Goal: Task Accomplishment & Management: Use online tool/utility

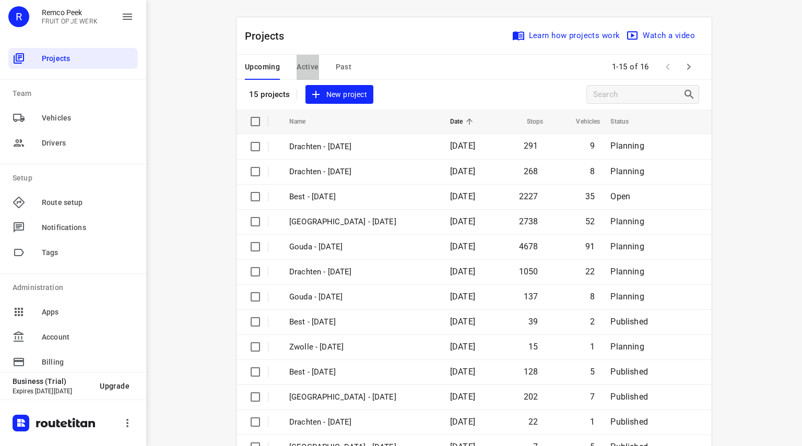
click at [301, 63] on span "Active" at bounding box center [308, 67] width 22 height 13
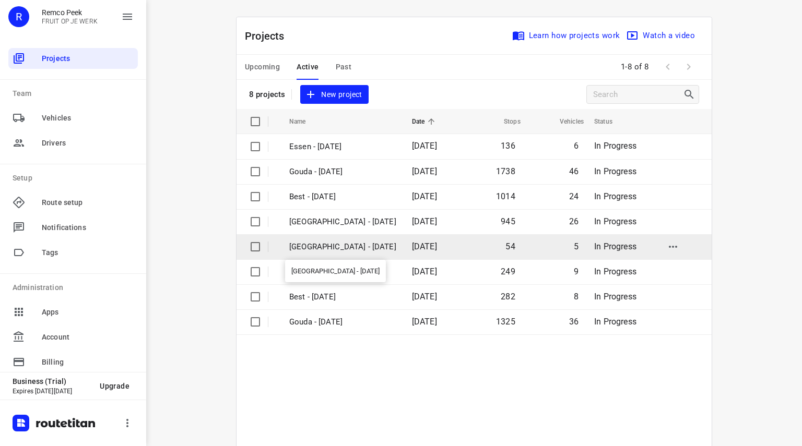
click at [324, 246] on p "Antwerpen - Wednesday" at bounding box center [342, 247] width 107 height 12
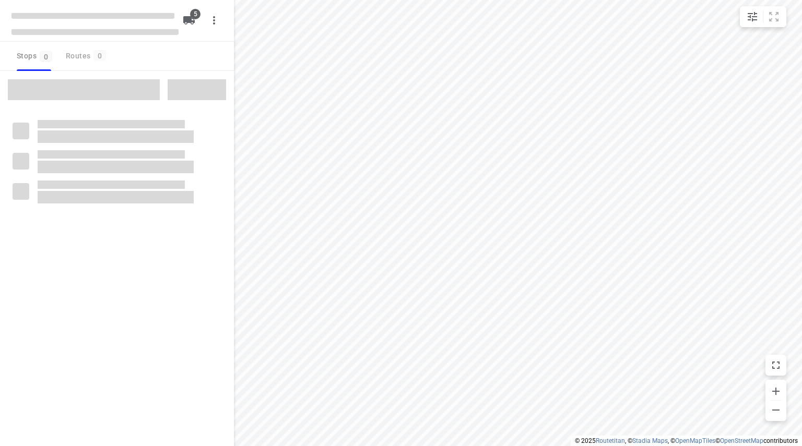
type input "distance"
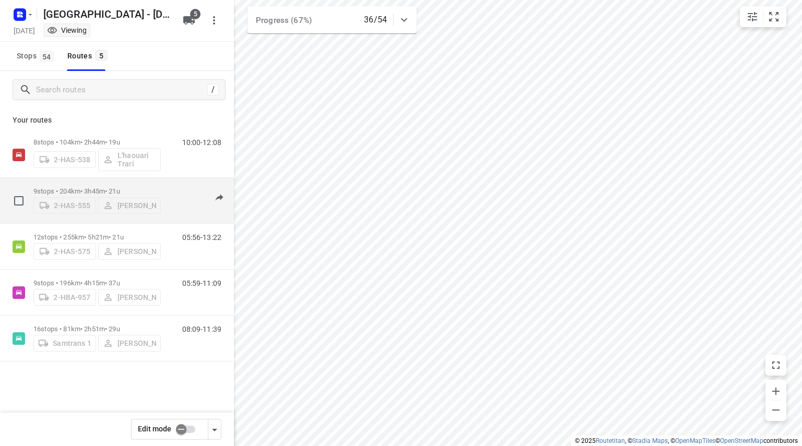
click at [93, 190] on p "9 stops • 204km • 3h45m • 21u" at bounding box center [96, 191] width 127 height 8
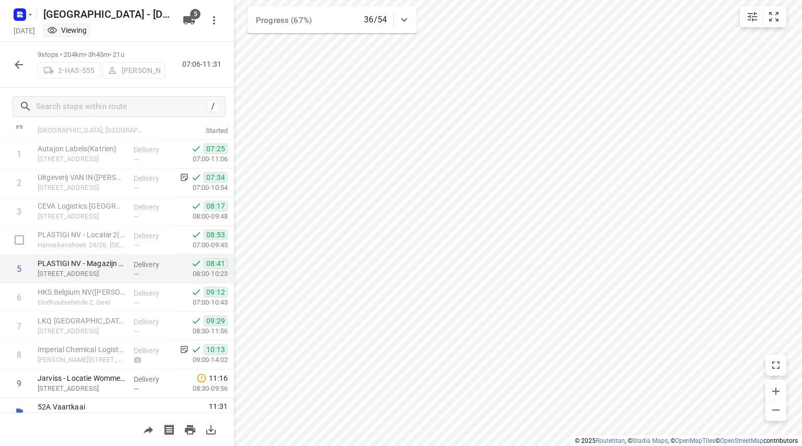
scroll to position [51, 0]
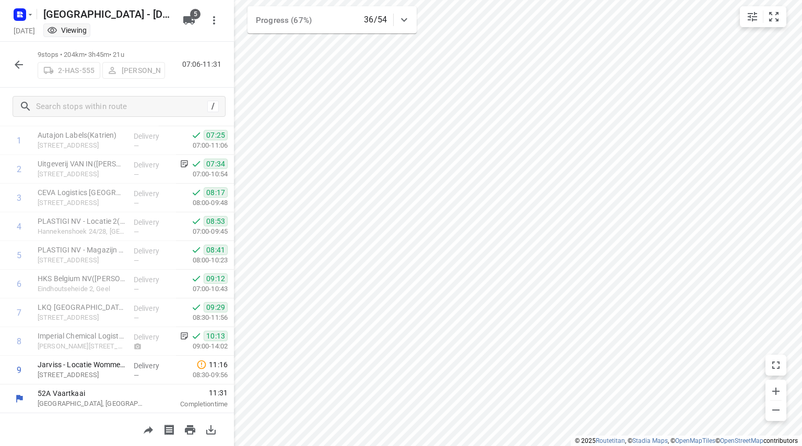
click at [18, 61] on icon "button" at bounding box center [19, 65] width 8 height 8
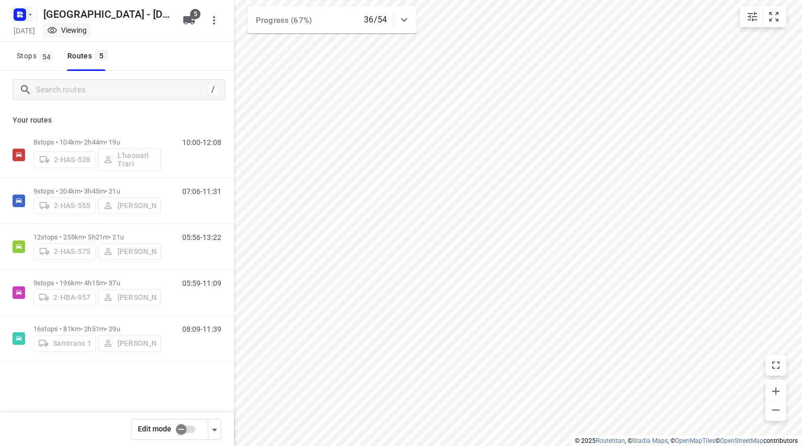
click at [20, 15] on icon "button" at bounding box center [21, 16] width 3 height 3
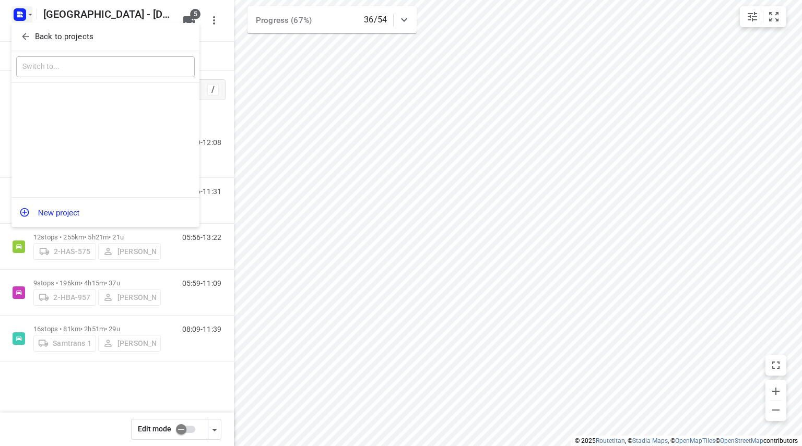
click at [24, 32] on icon "button" at bounding box center [25, 36] width 10 height 10
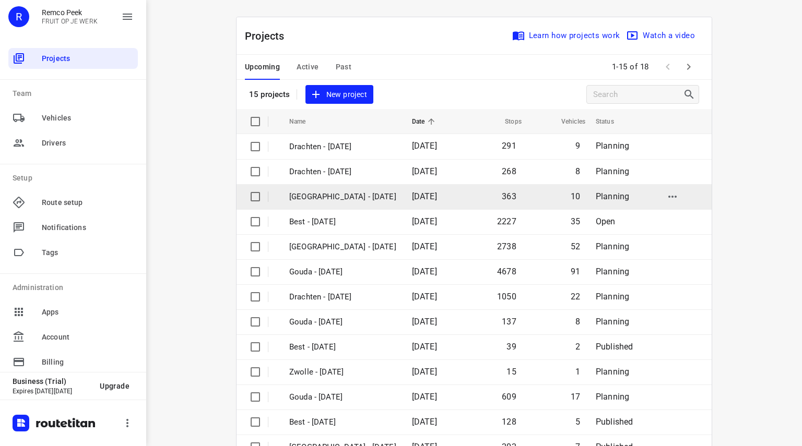
click at [342, 199] on p "[GEOGRAPHIC_DATA] - [DATE]" at bounding box center [342, 197] width 107 height 12
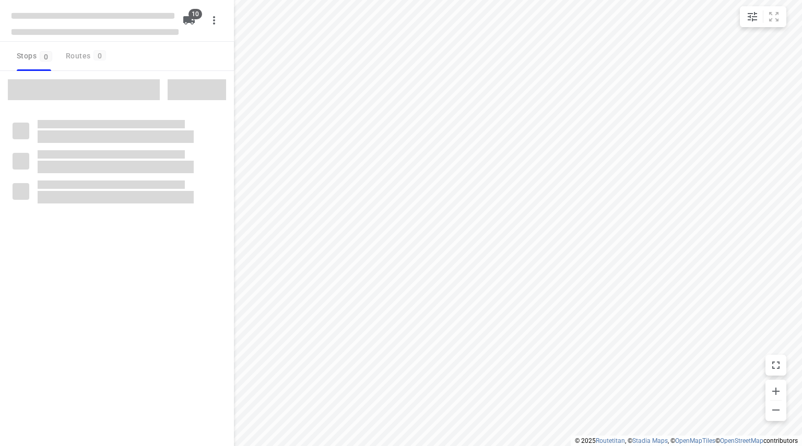
type input "distance"
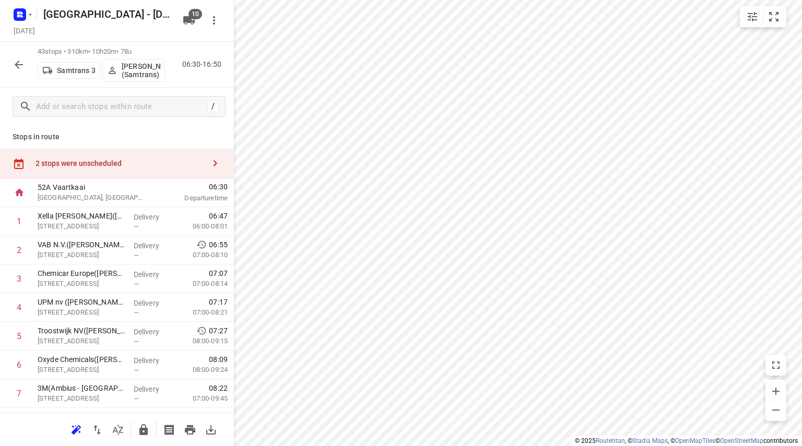
click at [11, 61] on button "button" at bounding box center [18, 64] width 21 height 21
click at [89, 171] on div "2 stops were unscheduled" at bounding box center [117, 164] width 234 height 30
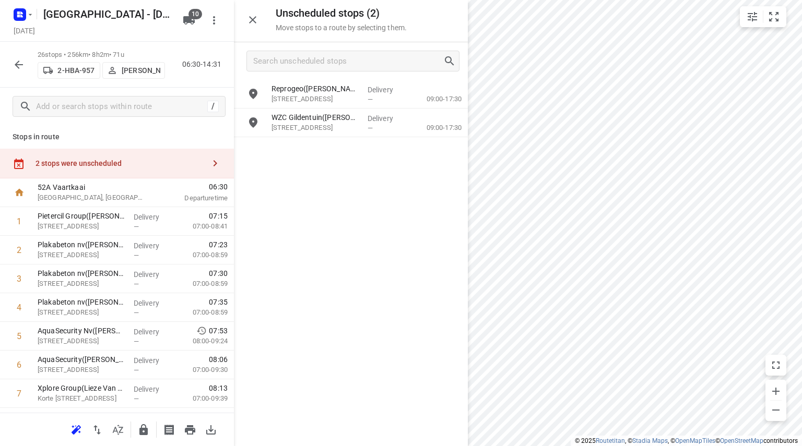
click at [14, 57] on button "button" at bounding box center [18, 64] width 21 height 21
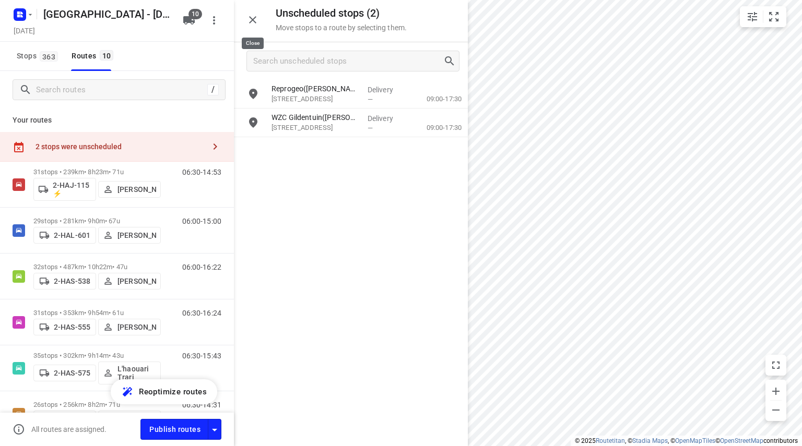
drag, startPoint x: 259, startPoint y: 16, endPoint x: 207, endPoint y: 55, distance: 65.3
click at [259, 16] on button "button" at bounding box center [252, 19] width 21 height 21
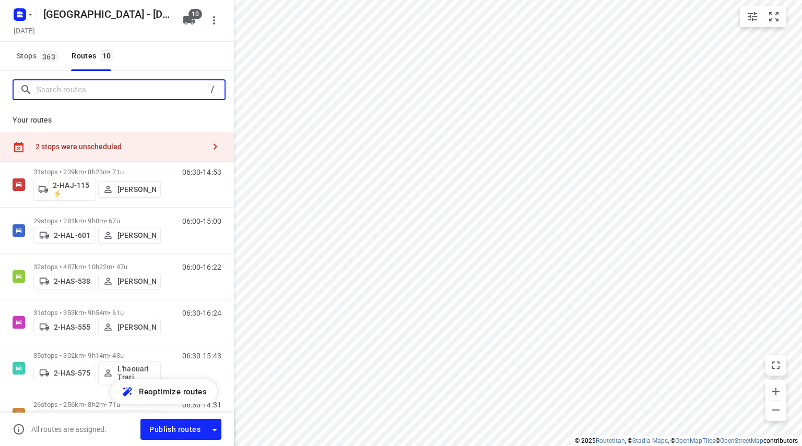
click at [133, 90] on input "Search routes" at bounding box center [122, 90] width 170 height 16
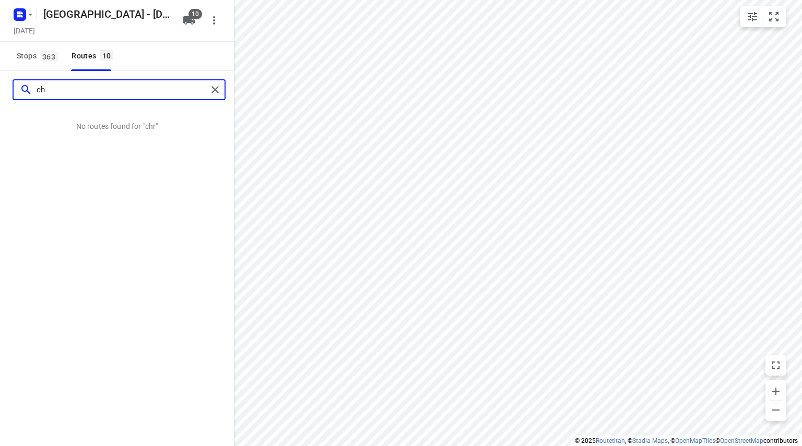
type input "c"
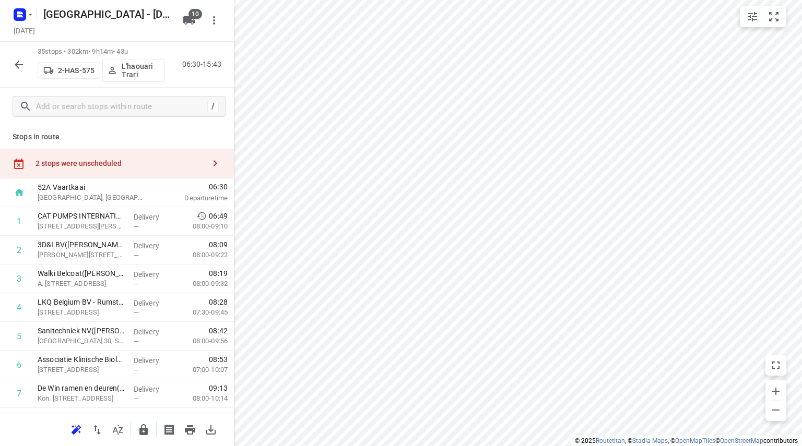
click at [114, 169] on div "2 stops were unscheduled" at bounding box center [117, 164] width 234 height 30
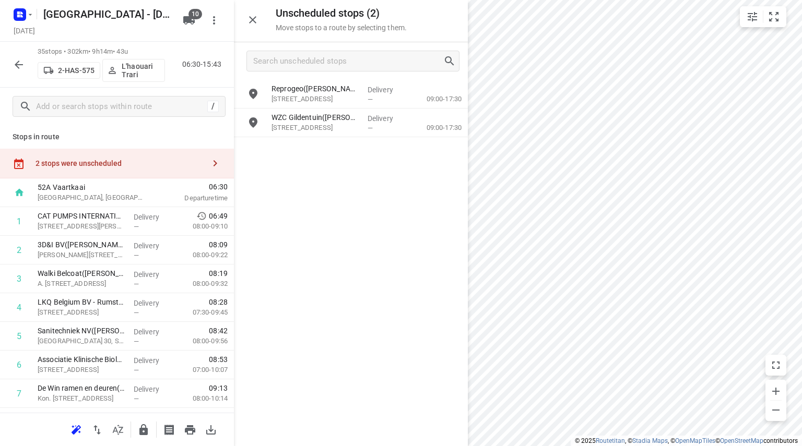
drag, startPoint x: 259, startPoint y: 19, endPoint x: 364, endPoint y: 106, distance: 136.8
click at [258, 19] on button "button" at bounding box center [252, 19] width 21 height 21
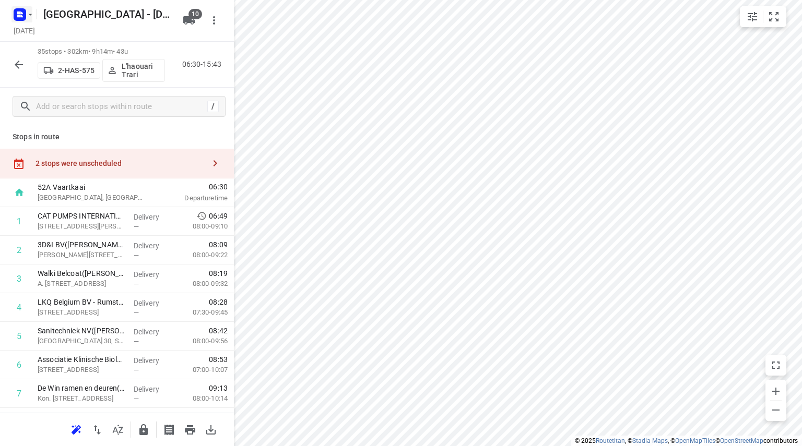
click at [19, 16] on icon "button" at bounding box center [18, 16] width 3 height 3
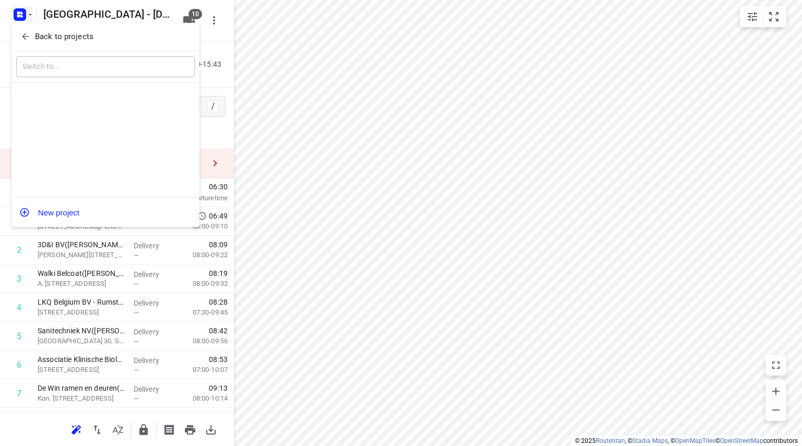
click at [22, 35] on icon "button" at bounding box center [25, 36] width 10 height 10
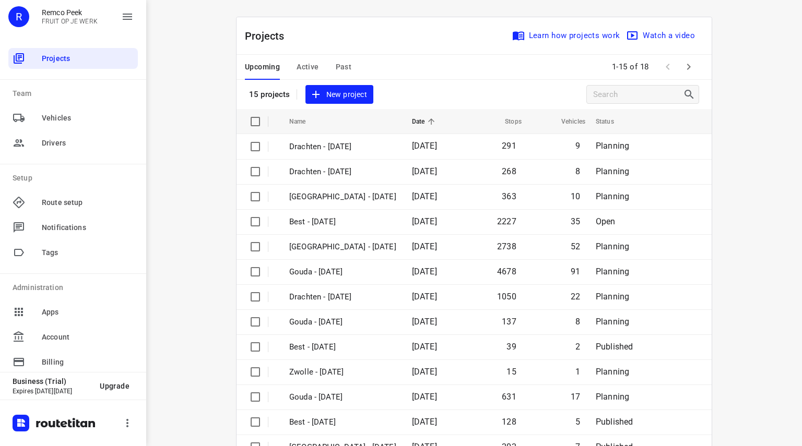
click at [330, 66] on div "Upcoming Active Past" at bounding box center [306, 67] width 123 height 25
click at [343, 69] on span "Past" at bounding box center [344, 67] width 16 height 13
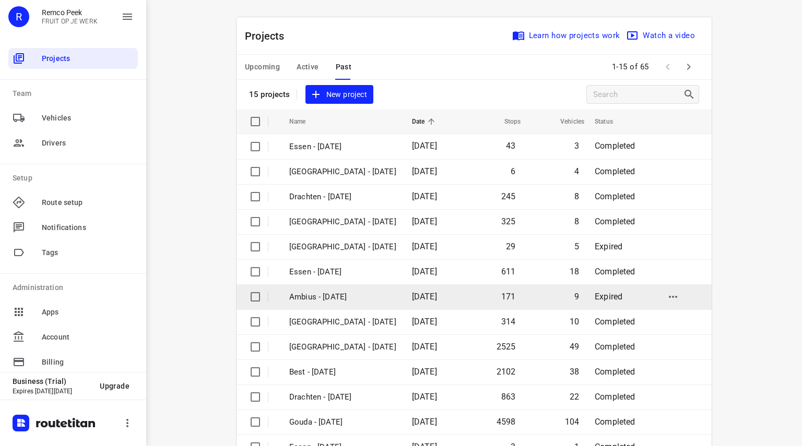
click at [318, 299] on p "Ambius - [DATE]" at bounding box center [342, 297] width 107 height 12
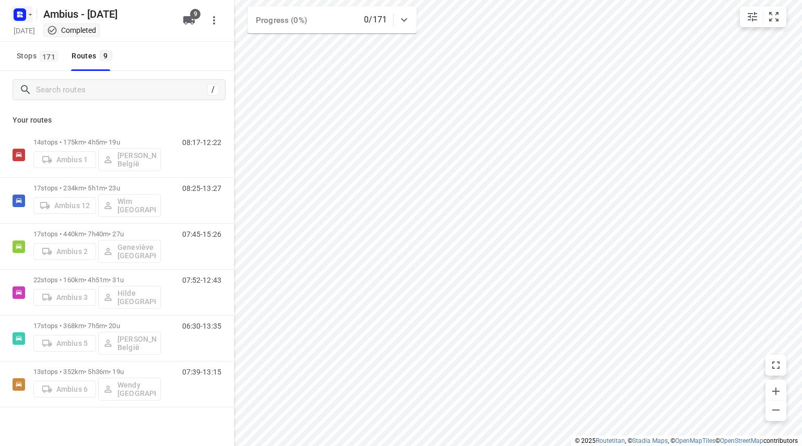
click at [19, 15] on icon "button" at bounding box center [18, 16] width 3 height 3
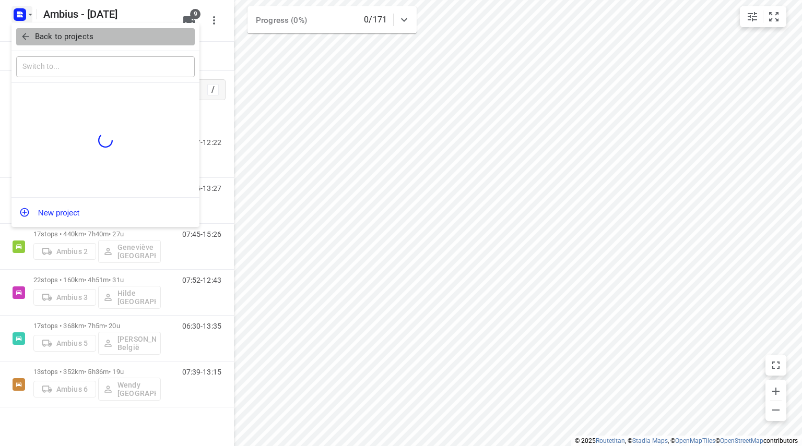
click at [21, 35] on icon "button" at bounding box center [25, 36] width 10 height 10
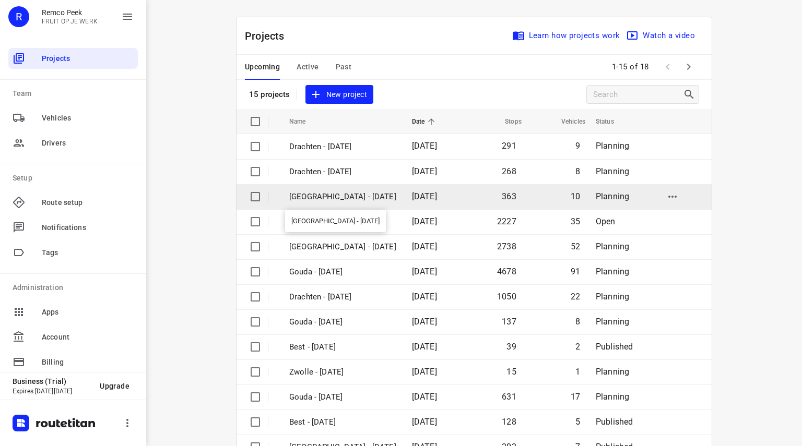
click at [317, 193] on p "[GEOGRAPHIC_DATA] - [DATE]" at bounding box center [342, 197] width 107 height 12
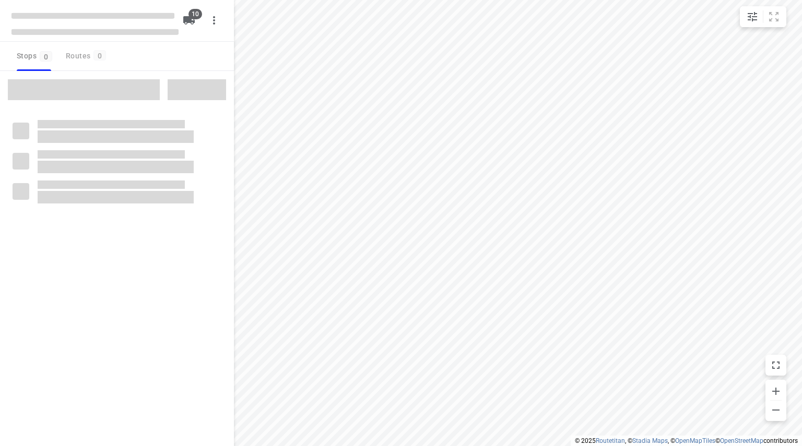
type input "distance"
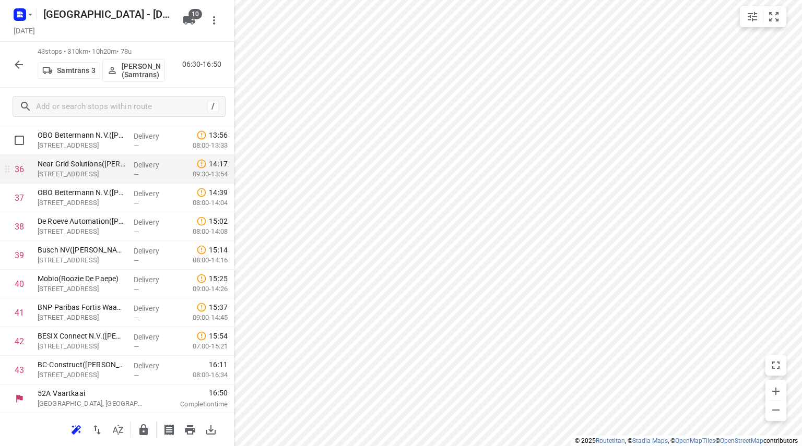
scroll to position [1005, 0]
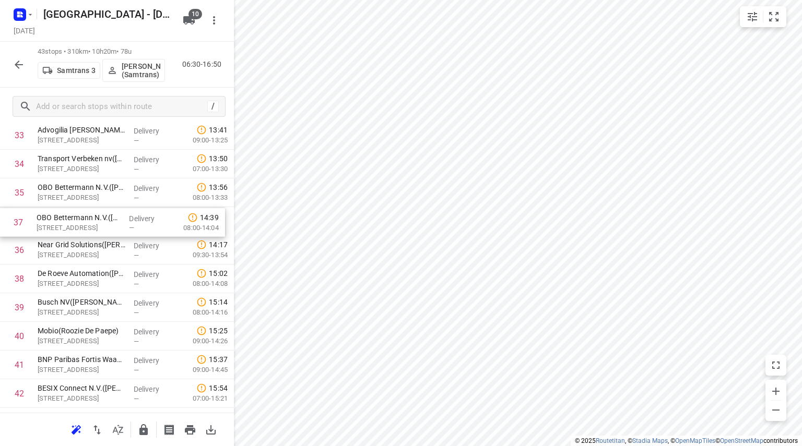
drag, startPoint x: 53, startPoint y: 235, endPoint x: 52, endPoint y: 222, distance: 13.6
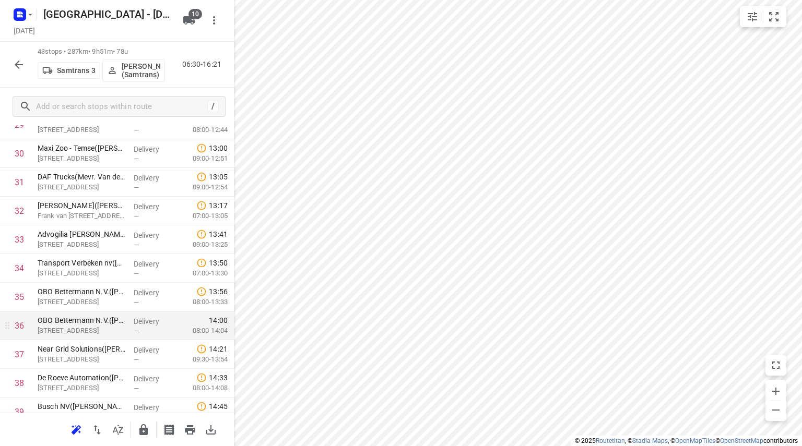
scroll to position [1057, 0]
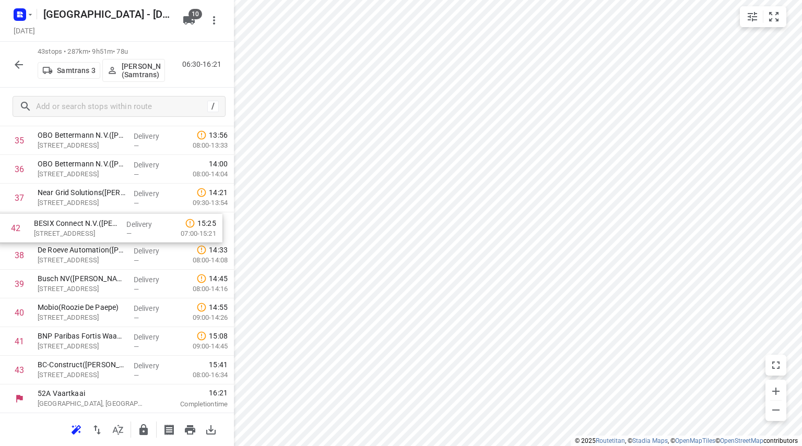
drag, startPoint x: 60, startPoint y: 346, endPoint x: 58, endPoint y: 230, distance: 115.9
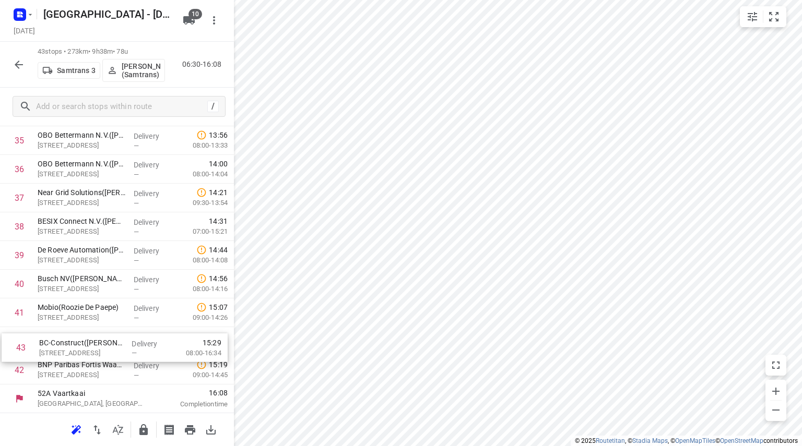
drag, startPoint x: 66, startPoint y: 361, endPoint x: 68, endPoint y: 336, distance: 24.6
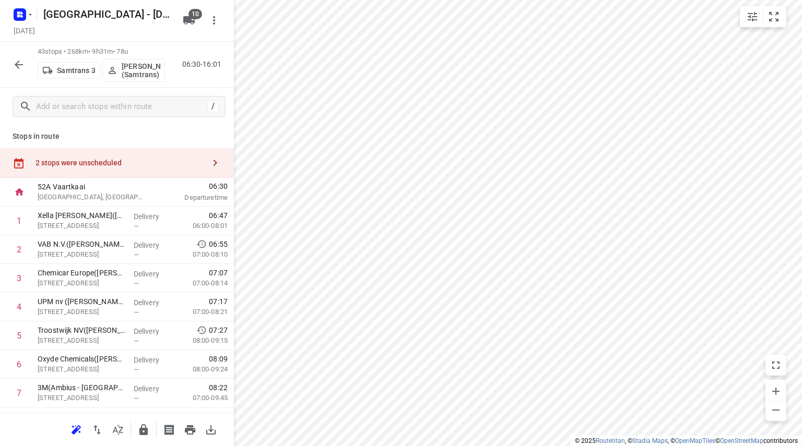
scroll to position [0, 0]
click at [64, 169] on div "2 stops were unscheduled" at bounding box center [117, 164] width 234 height 30
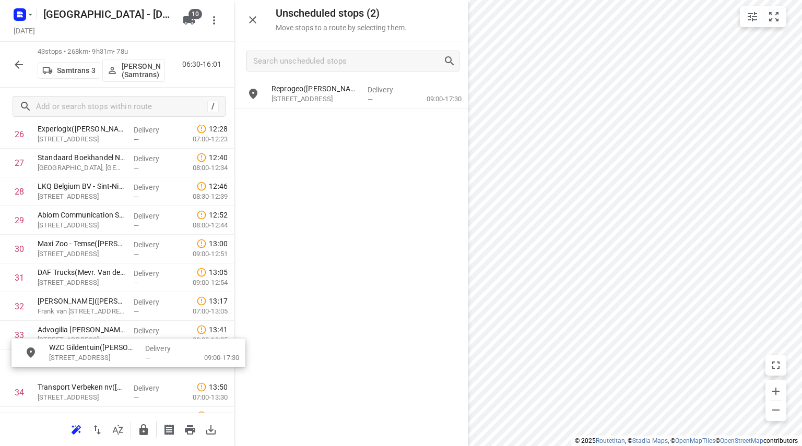
scroll to position [822, 0]
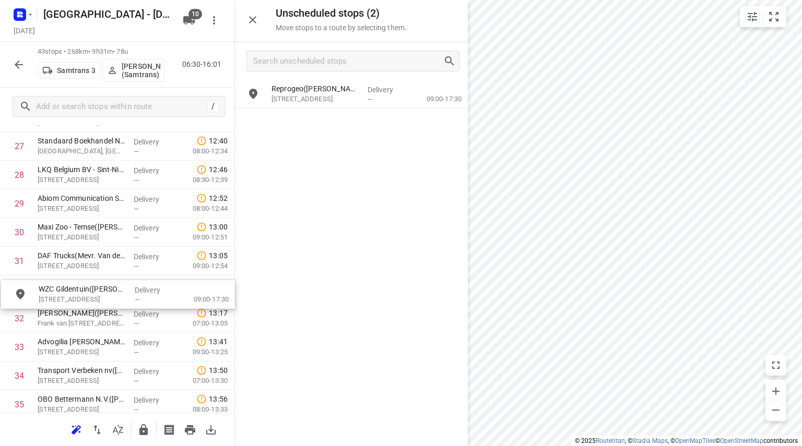
drag, startPoint x: 309, startPoint y: 128, endPoint x: 70, endPoint y: 300, distance: 294.4
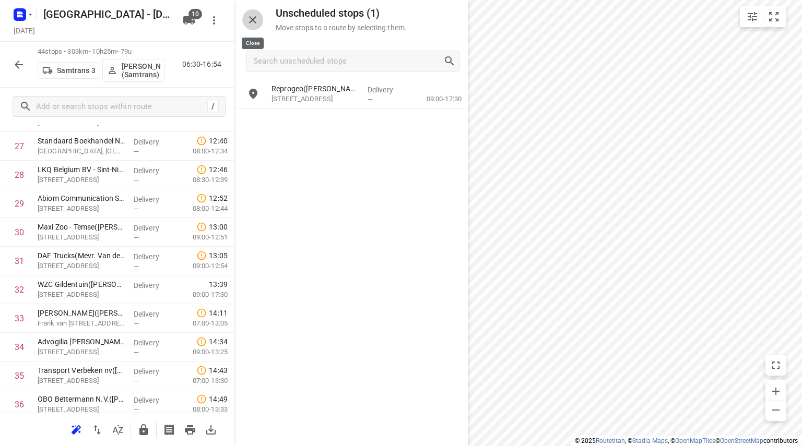
click at [257, 23] on icon "button" at bounding box center [252, 20] width 13 height 13
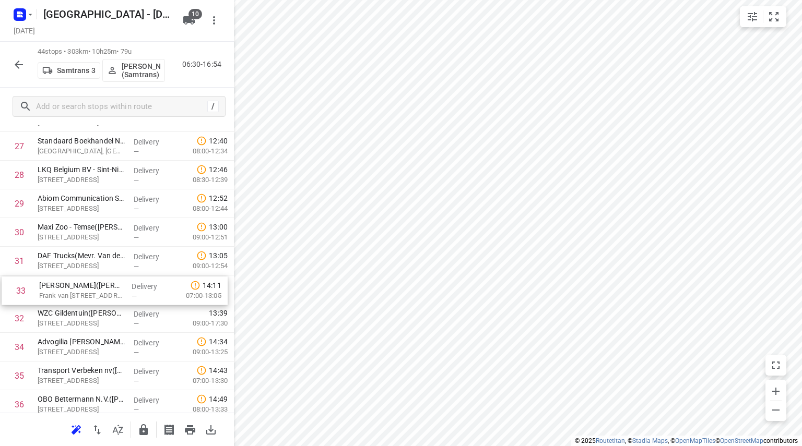
drag, startPoint x: 59, startPoint y: 318, endPoint x: 61, endPoint y: 288, distance: 30.3
click at [61, 288] on div "1 Xella N.V. - Burcht([PERSON_NAME] & [PERSON_NAME]) Heirbaan 258, Burcht Deliv…" at bounding box center [117, 17] width 234 height 1263
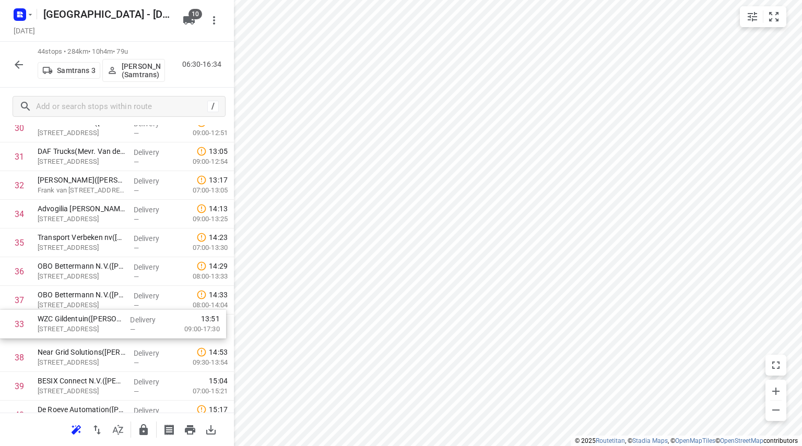
drag, startPoint x: 55, startPoint y: 216, endPoint x: 56, endPoint y: 331, distance: 115.9
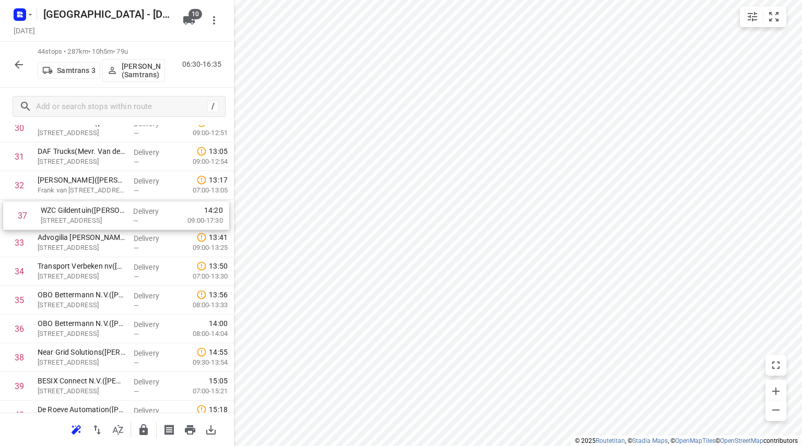
drag, startPoint x: 56, startPoint y: 328, endPoint x: 60, endPoint y: 208, distance: 120.1
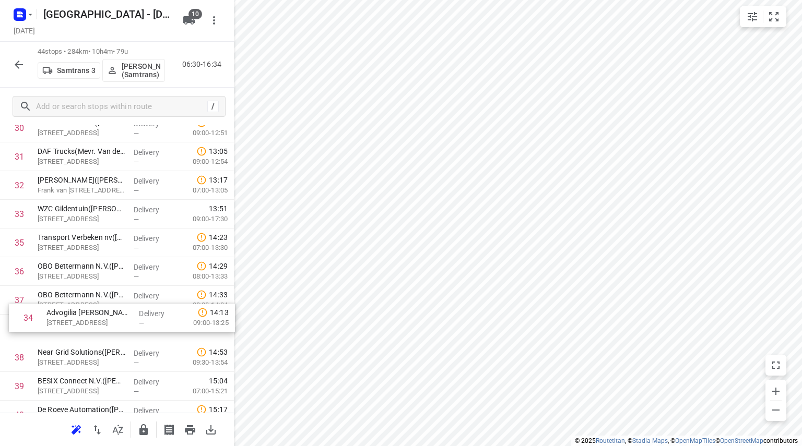
drag, startPoint x: 58, startPoint y: 245, endPoint x: 69, endPoint y: 323, distance: 79.1
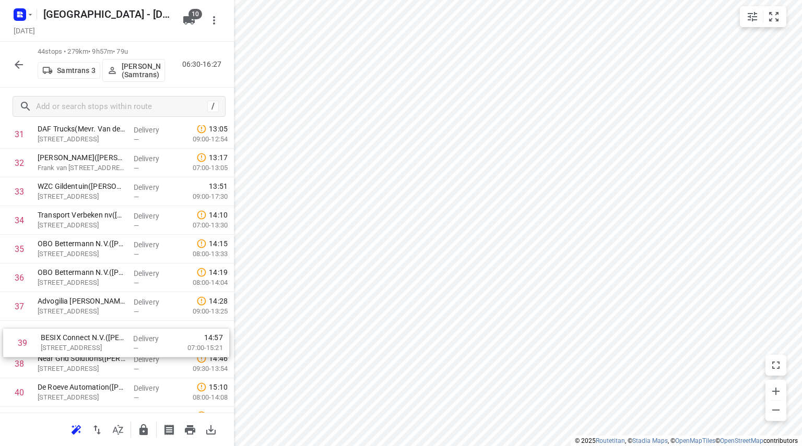
scroll to position [950, 0]
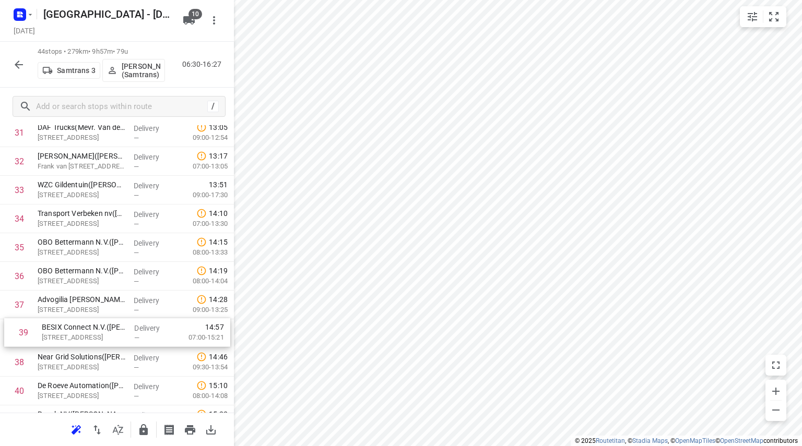
drag, startPoint x: 41, startPoint y: 376, endPoint x: 45, endPoint y: 320, distance: 56.5
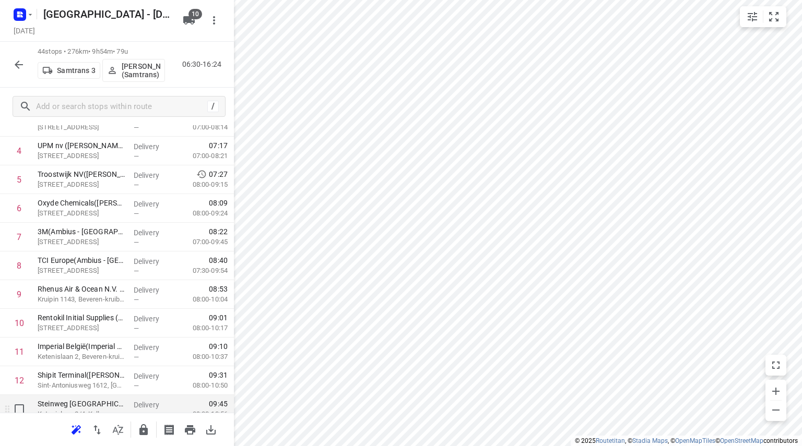
scroll to position [261, 0]
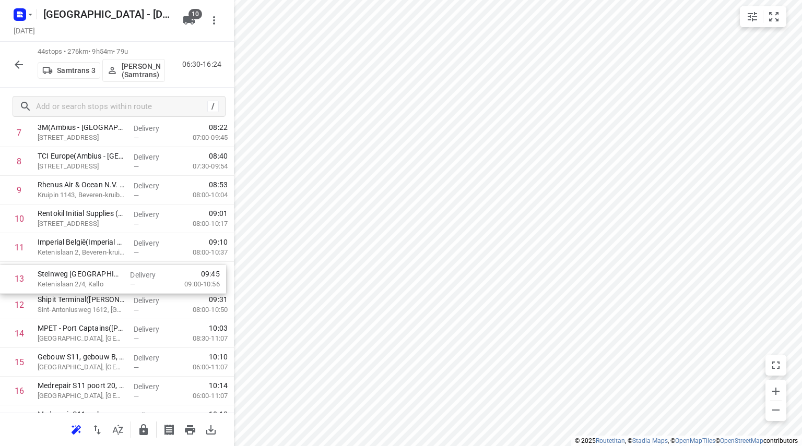
drag, startPoint x: 53, startPoint y: 305, endPoint x: 53, endPoint y: 276, distance: 29.8
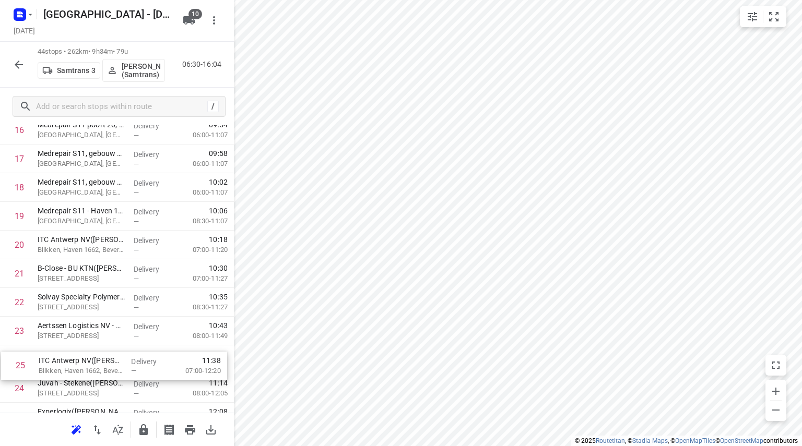
scroll to position [527, 0]
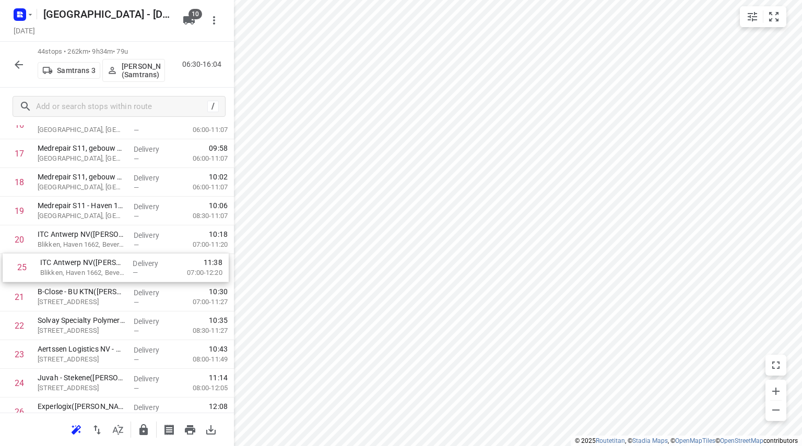
drag, startPoint x: 64, startPoint y: 386, endPoint x: 66, endPoint y: 263, distance: 123.2
click at [66, 263] on div "1 Xella N.V. - Burcht([PERSON_NAME] & [PERSON_NAME]) Heirbaan 258, Burcht Deliv…" at bounding box center [117, 311] width 234 height 1263
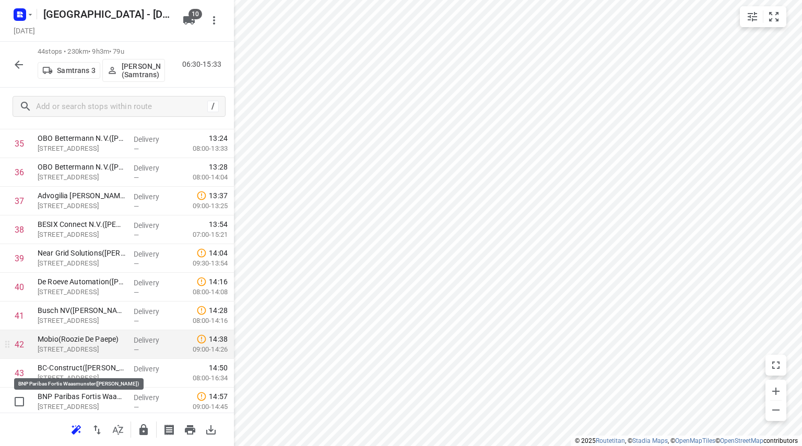
scroll to position [1086, 0]
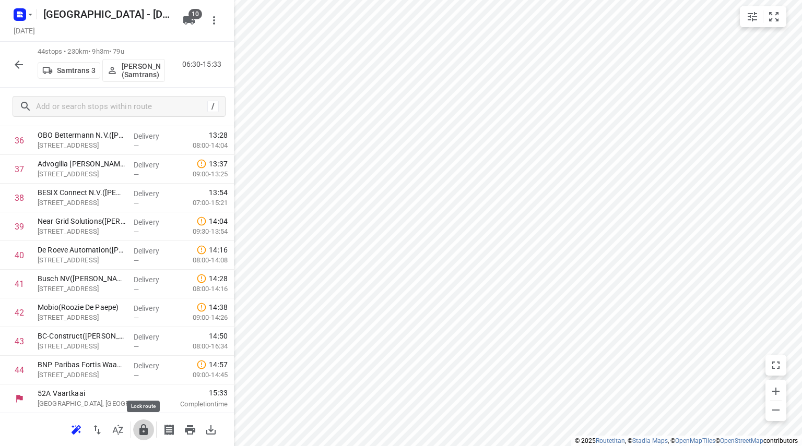
click at [145, 425] on icon "button" at bounding box center [143, 429] width 8 height 11
click at [23, 62] on icon "button" at bounding box center [19, 64] width 13 height 13
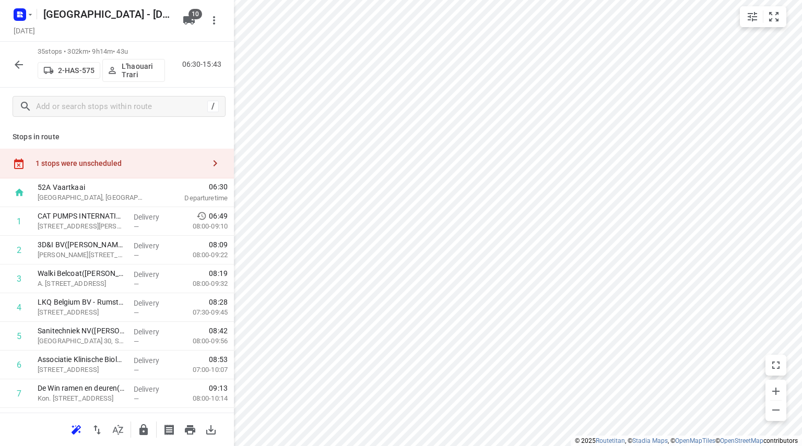
click at [82, 165] on div "1 stops were unscheduled" at bounding box center [119, 163] width 169 height 8
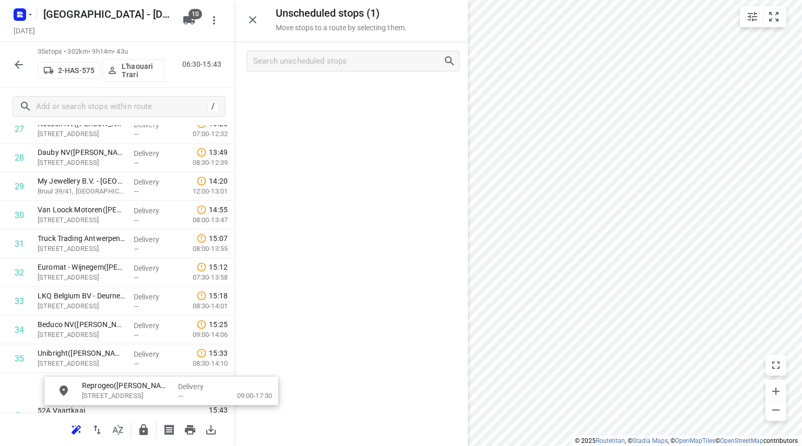
scroll to position [863, 0]
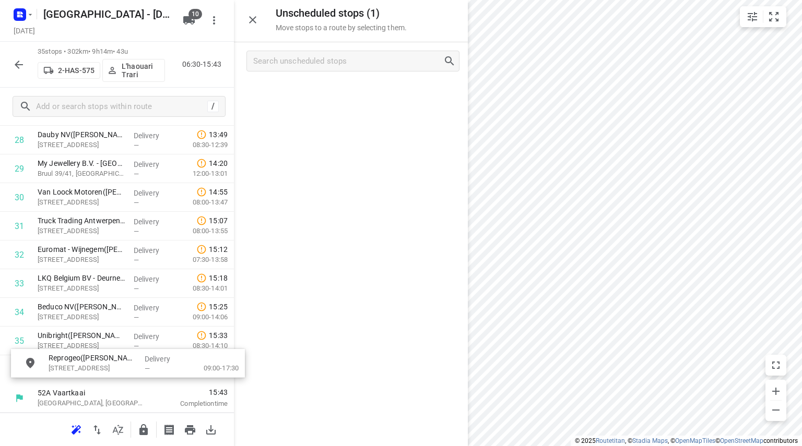
drag, startPoint x: 319, startPoint y: 88, endPoint x: 88, endPoint y: 366, distance: 361.1
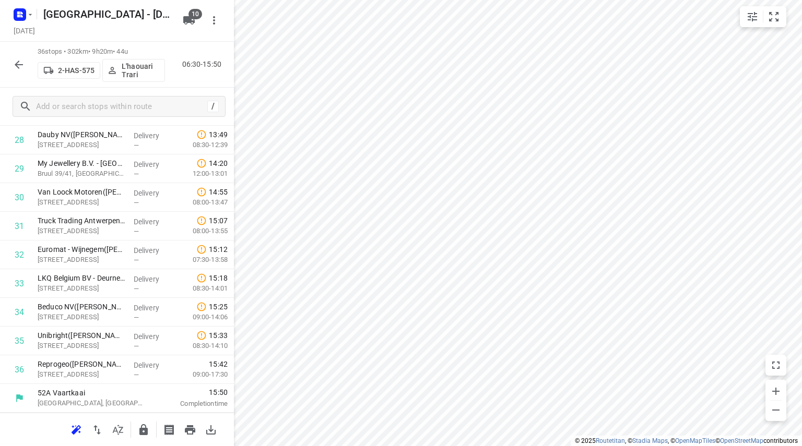
scroll to position [827, 0]
click at [18, 64] on icon "button" at bounding box center [19, 65] width 8 height 8
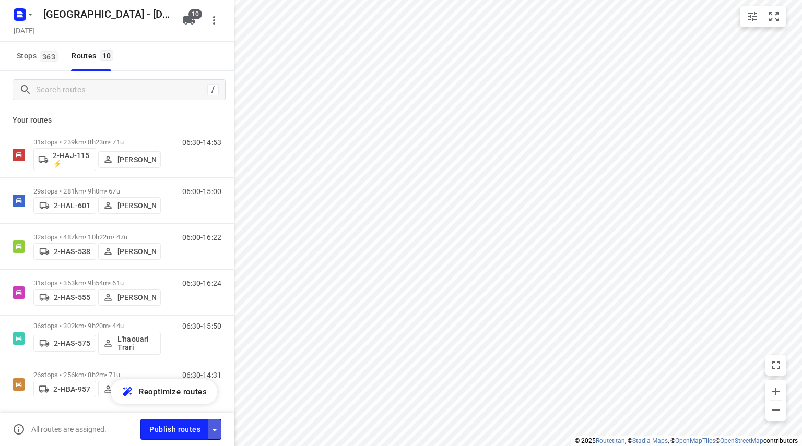
click at [218, 437] on button "button" at bounding box center [215, 429] width 14 height 20
click at [212, 429] on icon "button" at bounding box center [214, 430] width 13 height 13
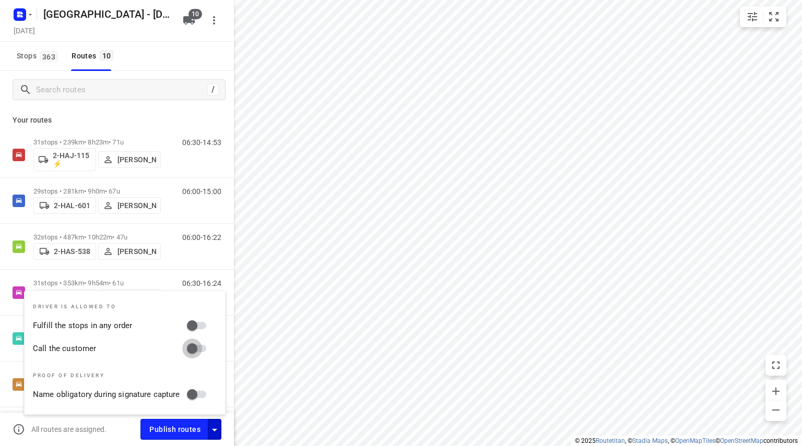
click at [197, 344] on input "Call the customer" at bounding box center [192, 349] width 60 height 20
checkbox input "true"
click at [198, 323] on input "Fulfill the stops in any order" at bounding box center [192, 326] width 60 height 20
checkbox input "true"
click at [165, 61] on div "Stops 363 Routes 10" at bounding box center [117, 56] width 234 height 29
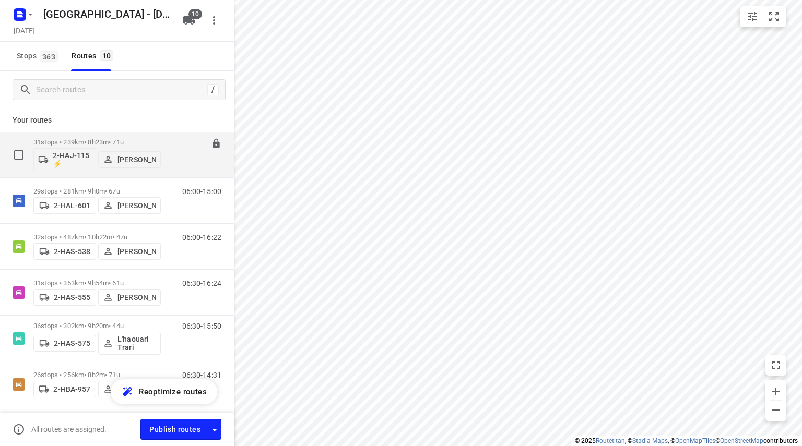
click at [91, 133] on div "31 stops • 239km • 8h23m • 71u 2-HAJ-115 ⚡ [PERSON_NAME]" at bounding box center [96, 154] width 127 height 43
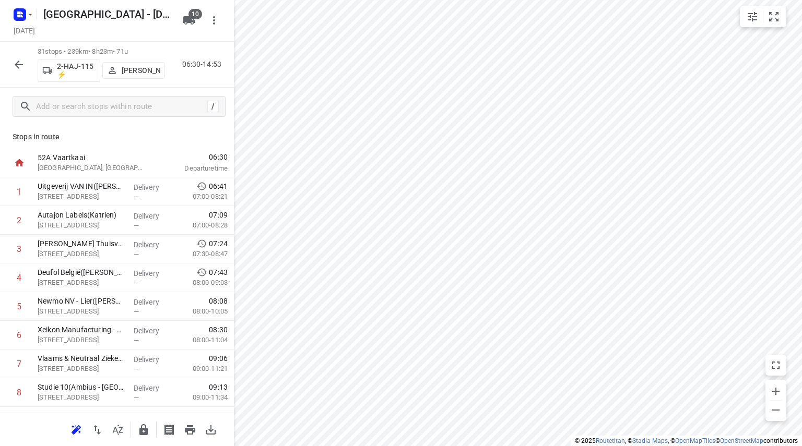
click at [16, 57] on button "button" at bounding box center [18, 64] width 21 height 21
click at [20, 73] on button "button" at bounding box center [18, 64] width 21 height 21
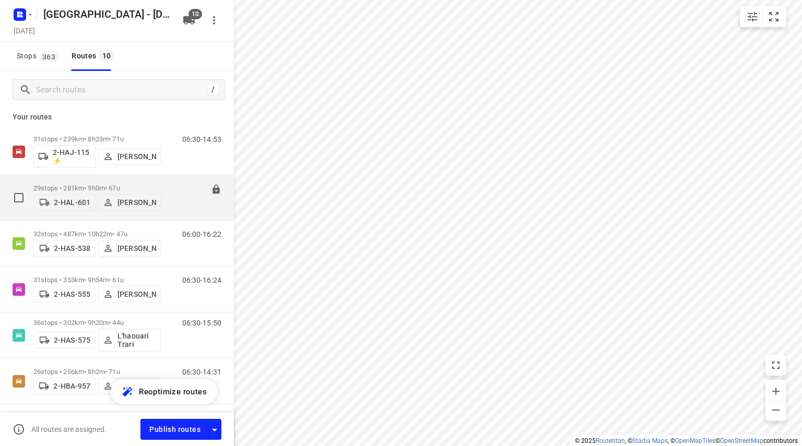
scroll to position [0, 0]
